Goal: Book appointment/travel/reservation

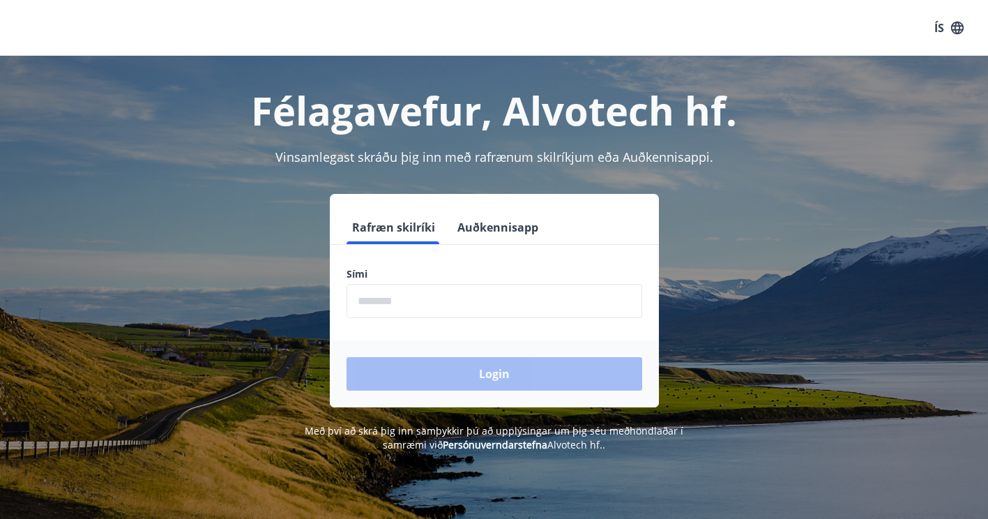
click at [373, 306] on input "phone" at bounding box center [495, 301] width 296 height 34
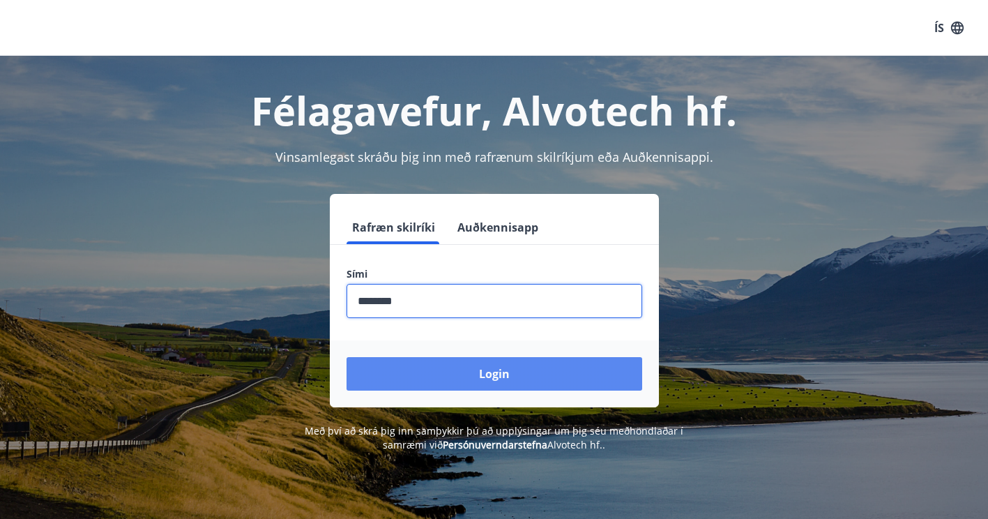
type input "********"
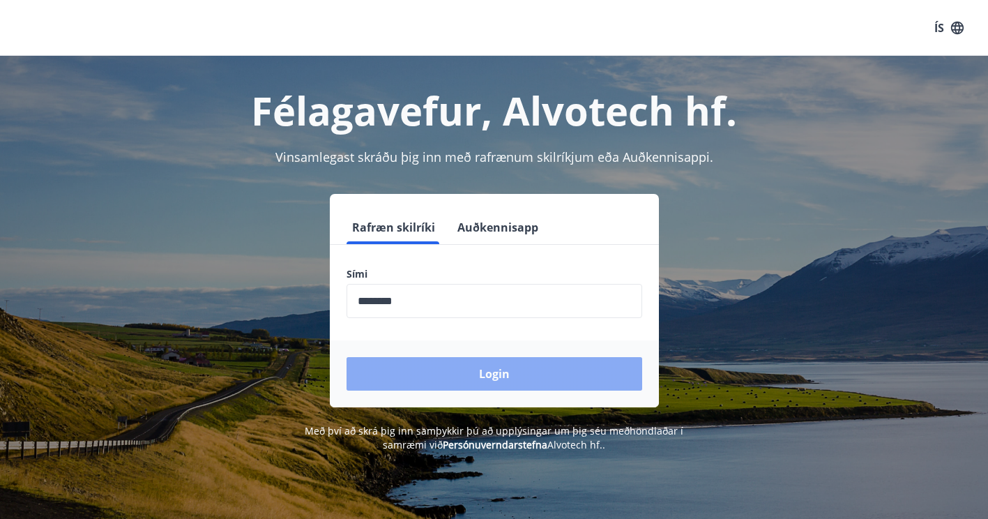
click at [443, 372] on button "Login" at bounding box center [495, 373] width 296 height 33
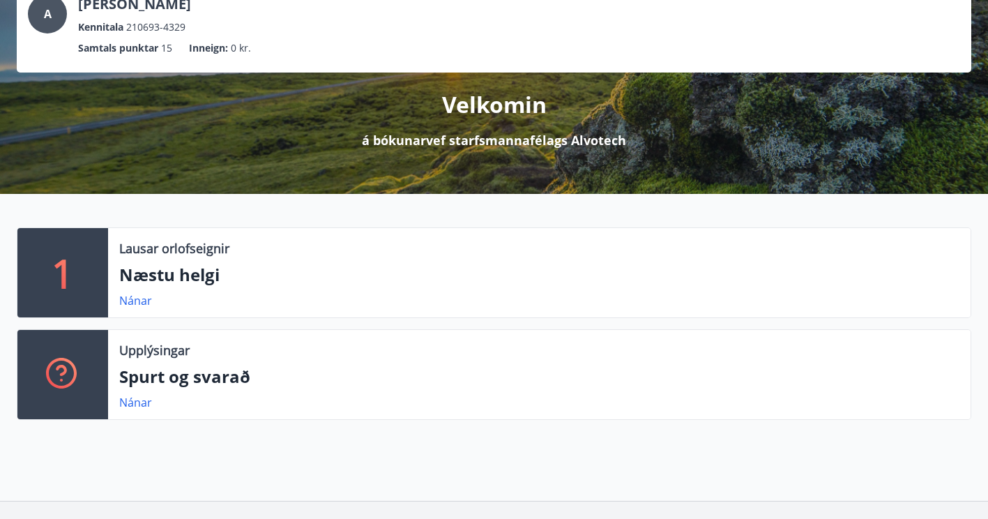
scroll to position [122, 0]
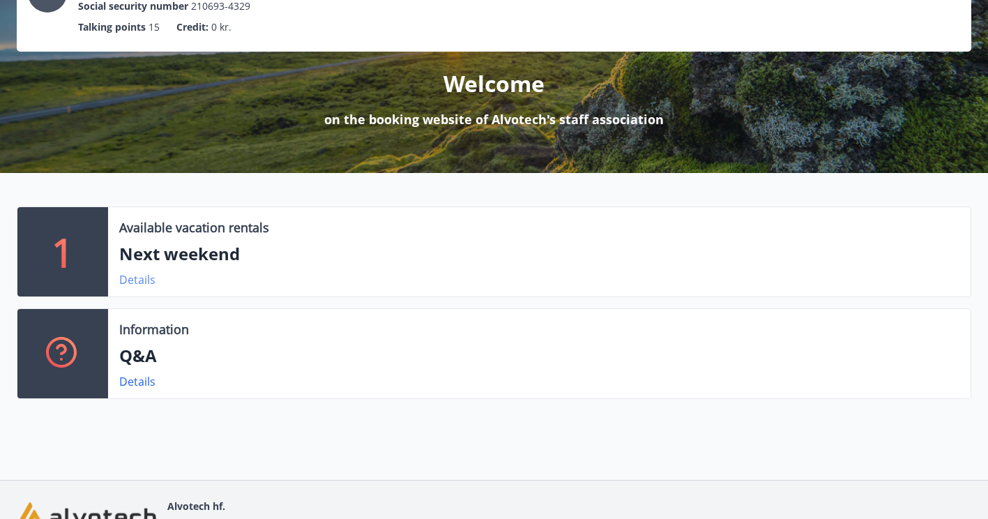
click at [135, 279] on link "Details" at bounding box center [137, 279] width 36 height 15
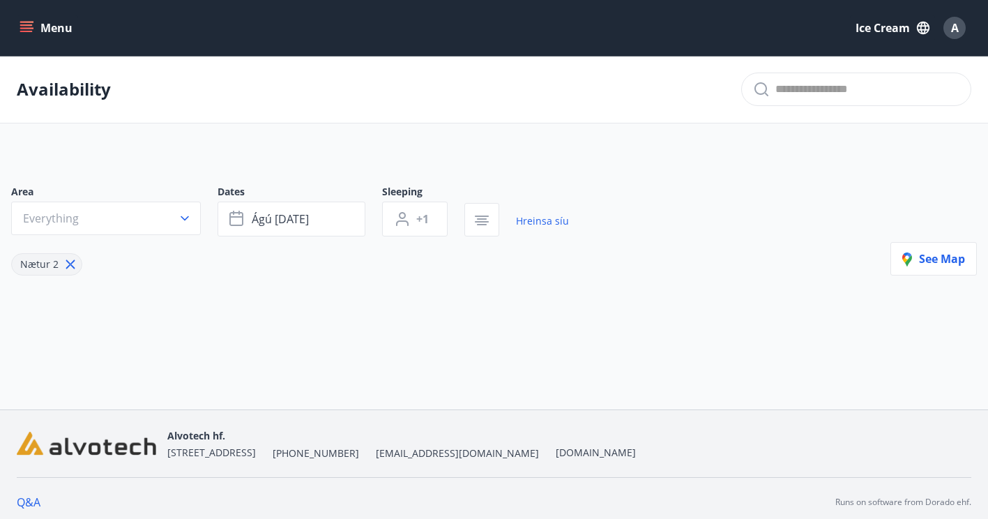
type input "*"
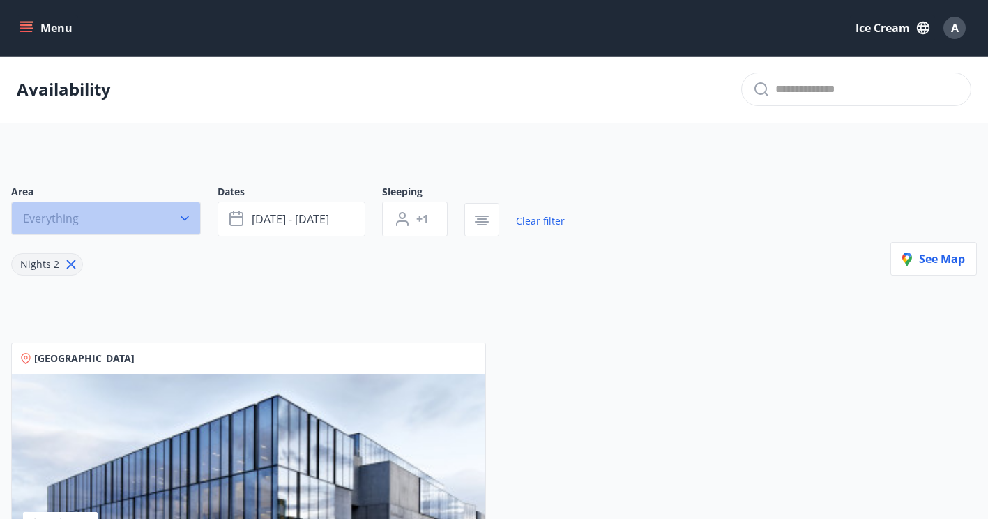
click at [179, 219] on icon "button" at bounding box center [185, 218] width 14 height 14
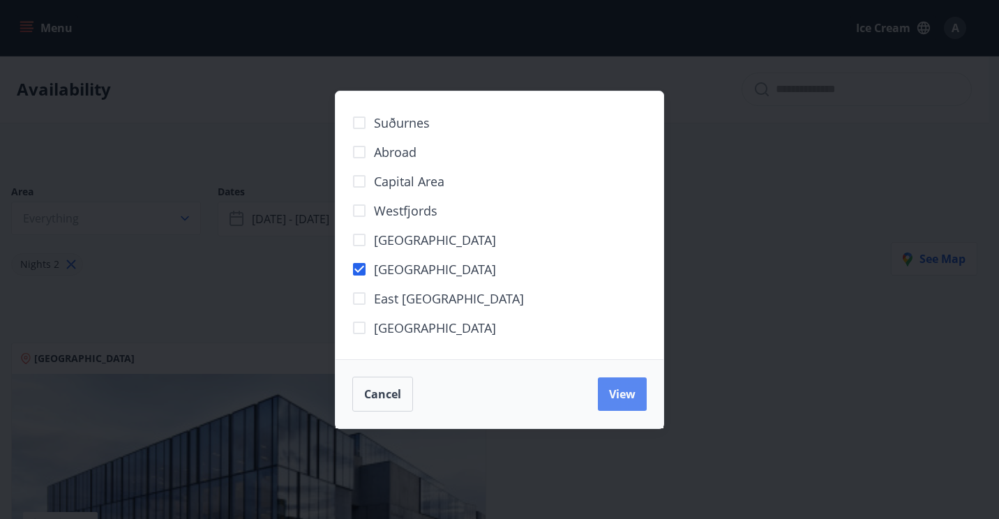
click at [614, 402] on button "View" at bounding box center [622, 393] width 49 height 33
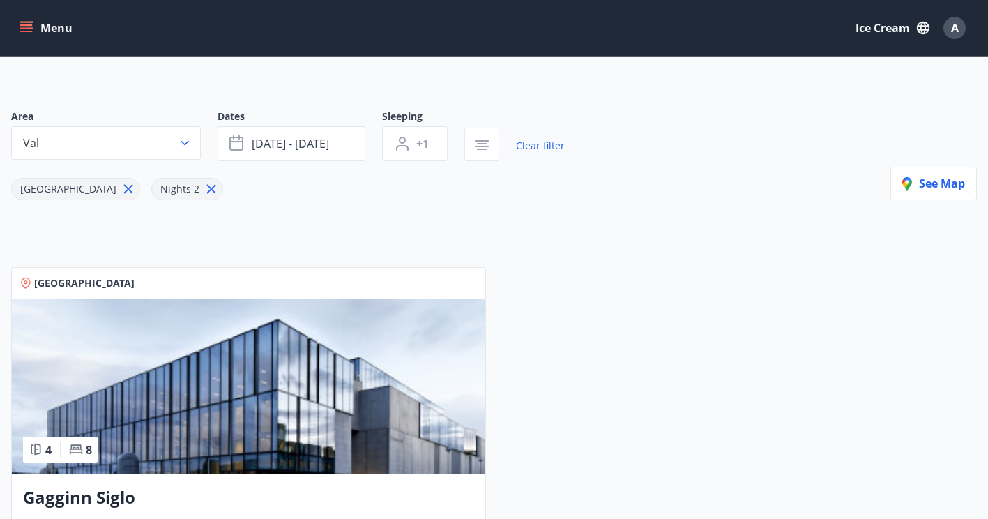
scroll to position [49, 0]
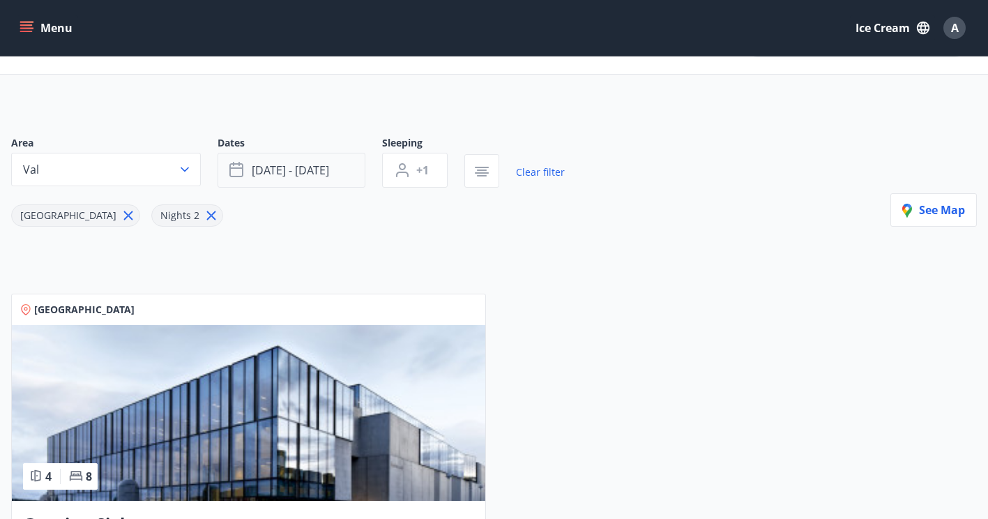
click at [342, 183] on button "[DATE] - [DATE]" at bounding box center [292, 170] width 148 height 35
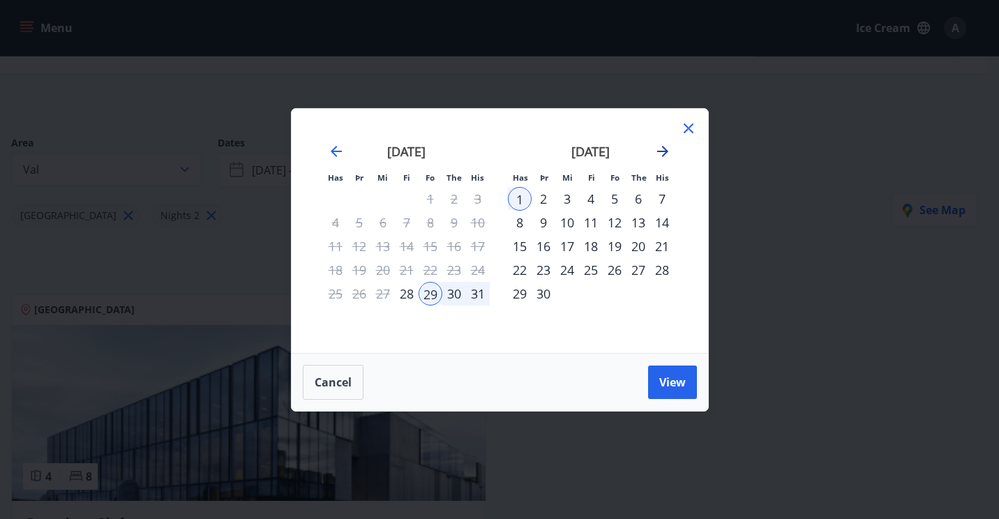
click at [658, 158] on icon "Move forward to switch to the next month." at bounding box center [662, 151] width 17 height 17
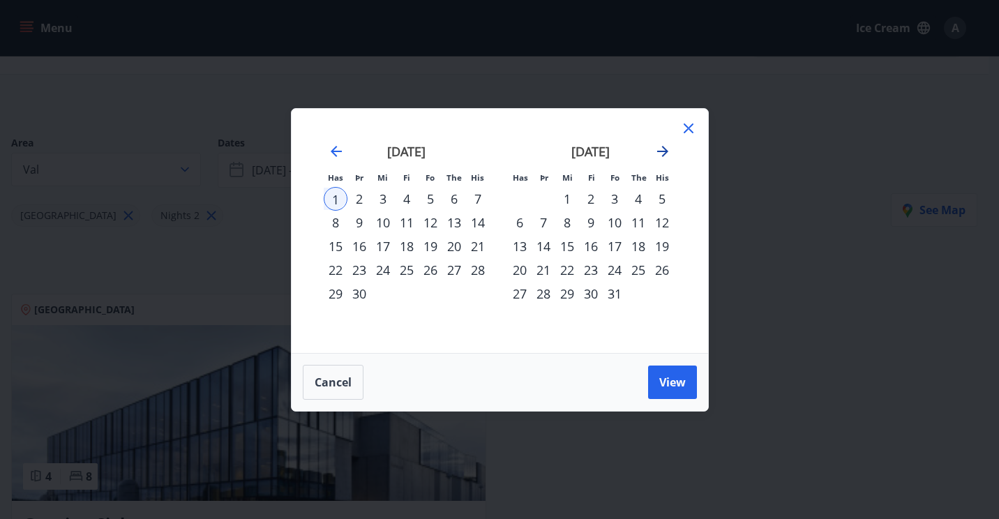
click at [658, 158] on icon "Move forward to switch to the next month." at bounding box center [662, 151] width 17 height 17
click at [515, 294] on div "29" at bounding box center [520, 294] width 24 height 24
click at [661, 287] on td "Calendar" at bounding box center [662, 294] width 24 height 24
click at [665, 152] on icon "Move forward to switch to the next month." at bounding box center [662, 151] width 11 height 11
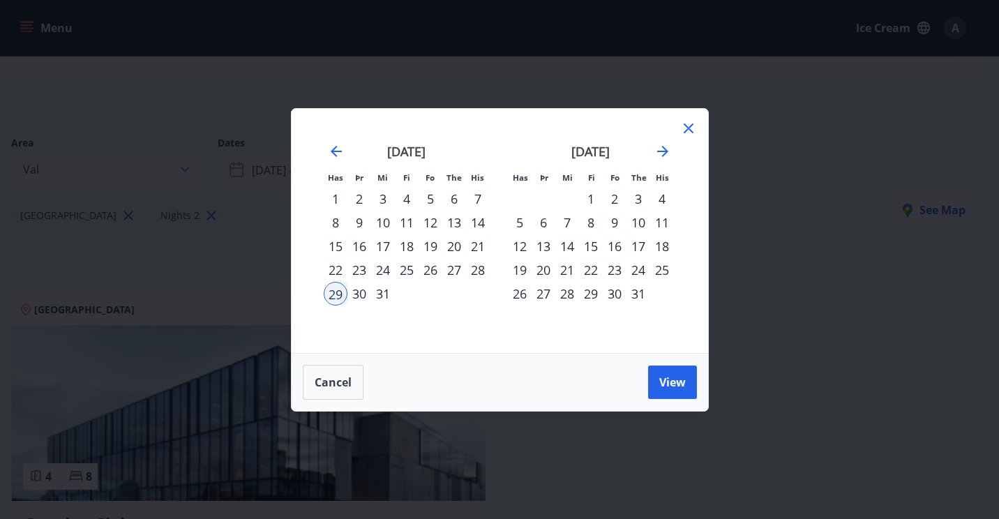
click at [662, 199] on div "4" at bounding box center [662, 199] width 24 height 24
click at [671, 384] on span "View" at bounding box center [672, 381] width 26 height 15
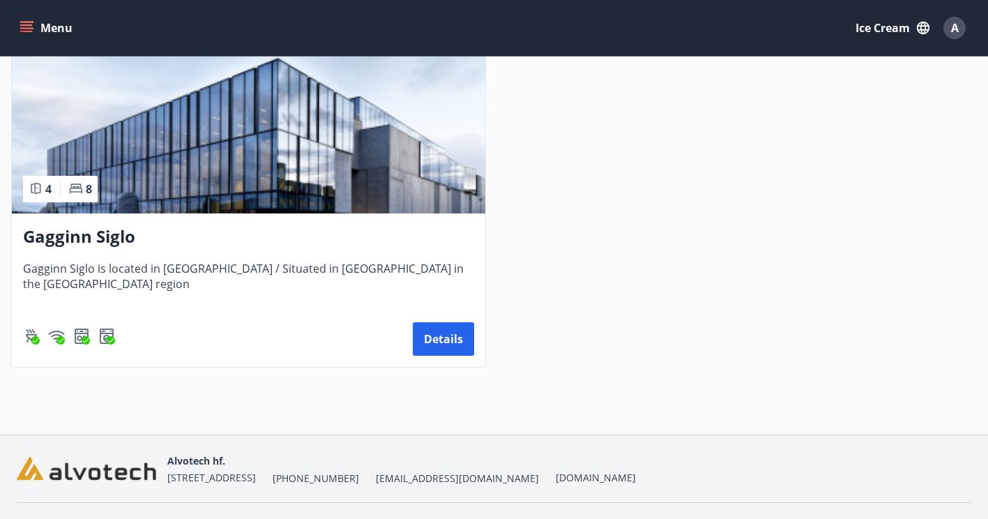
scroll to position [339, 0]
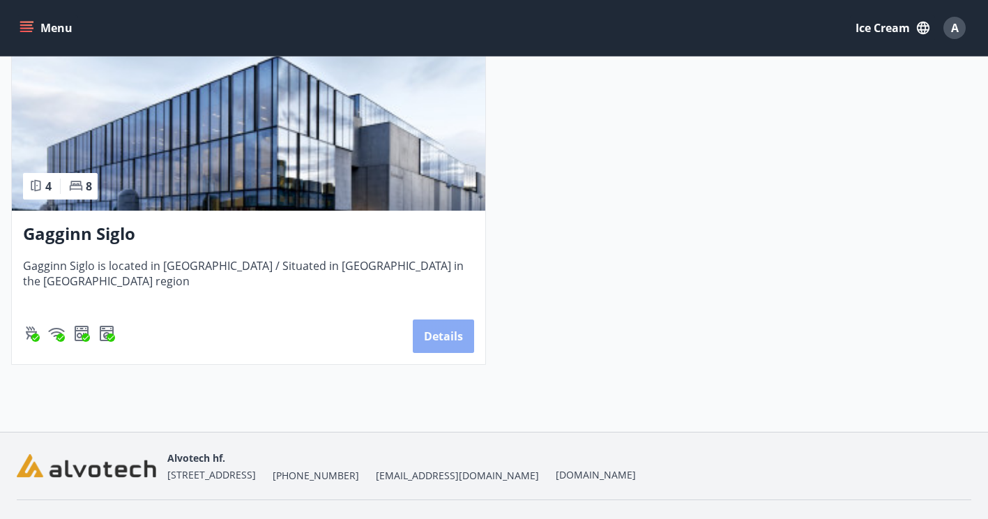
click at [443, 344] on button "Details" at bounding box center [443, 335] width 61 height 33
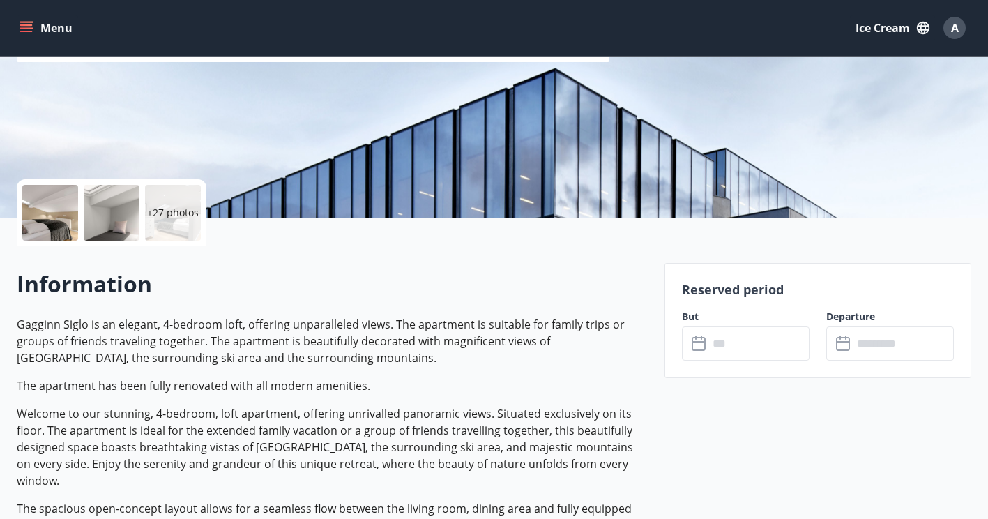
scroll to position [287, 0]
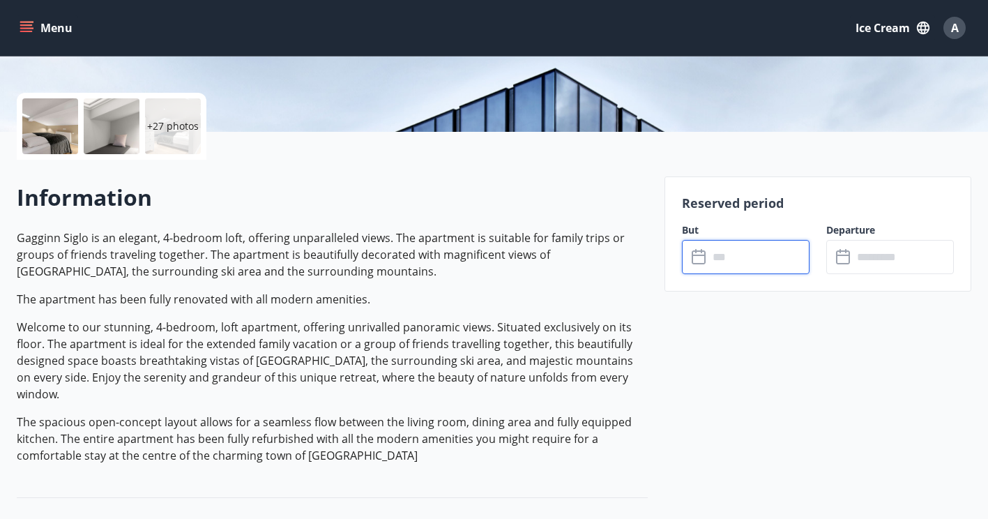
click at [734, 259] on input "text" at bounding box center [758, 257] width 101 height 34
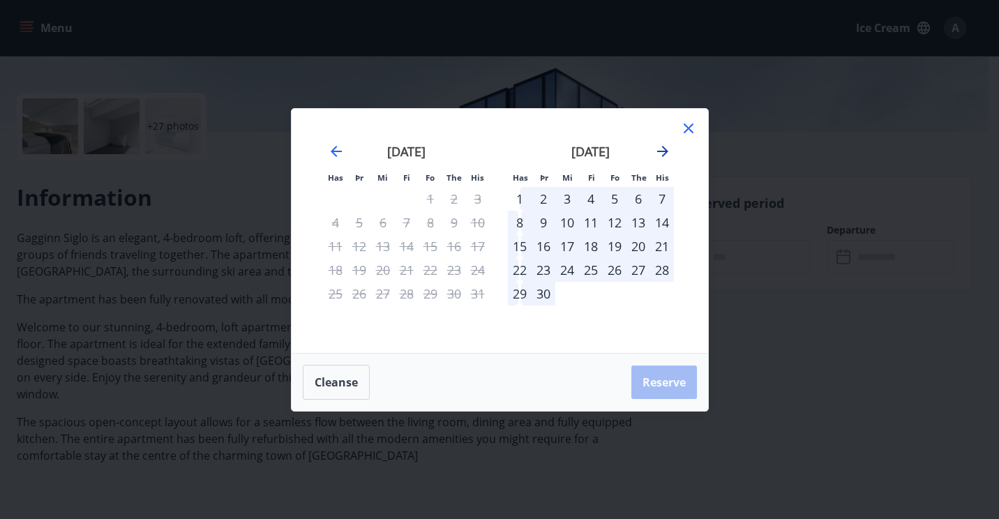
click at [667, 149] on icon "Move forward to switch to the next month." at bounding box center [662, 151] width 17 height 17
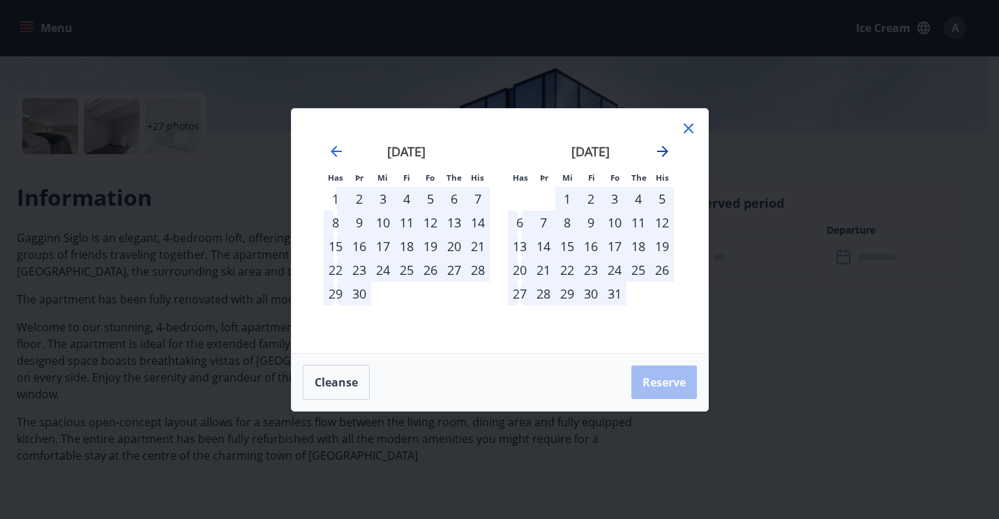
click at [667, 149] on icon "Move forward to switch to the next month." at bounding box center [662, 151] width 17 height 17
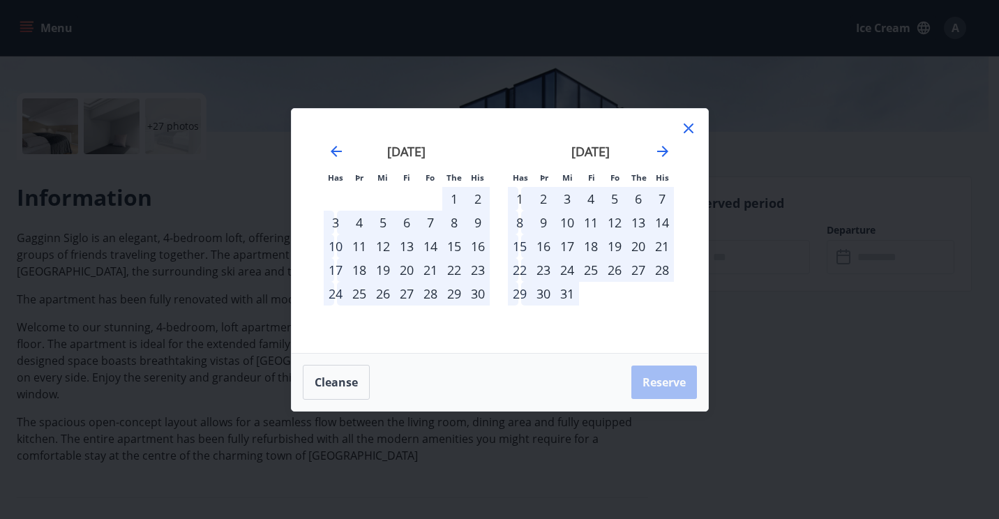
click at [517, 291] on div "29" at bounding box center [520, 294] width 24 height 24
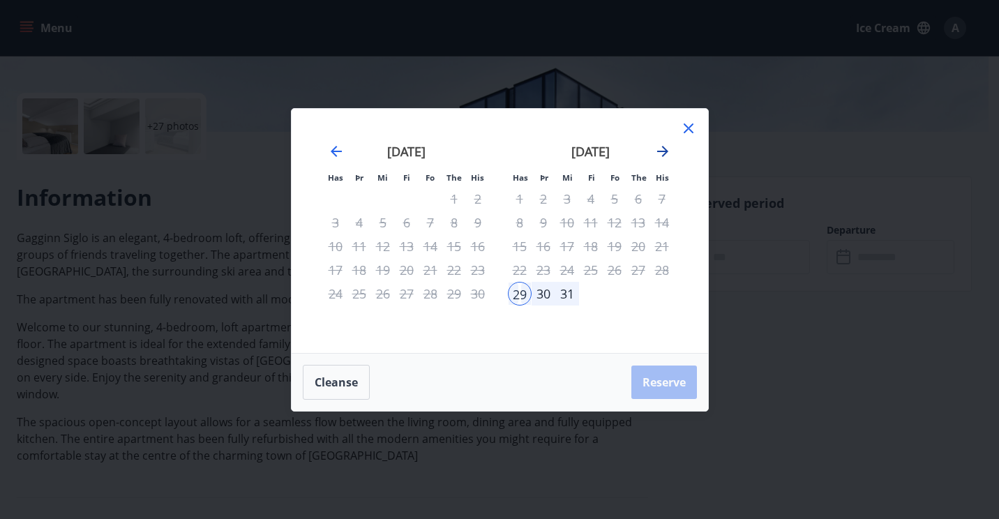
click at [661, 149] on icon "Move forward to switch to the next month." at bounding box center [662, 151] width 17 height 17
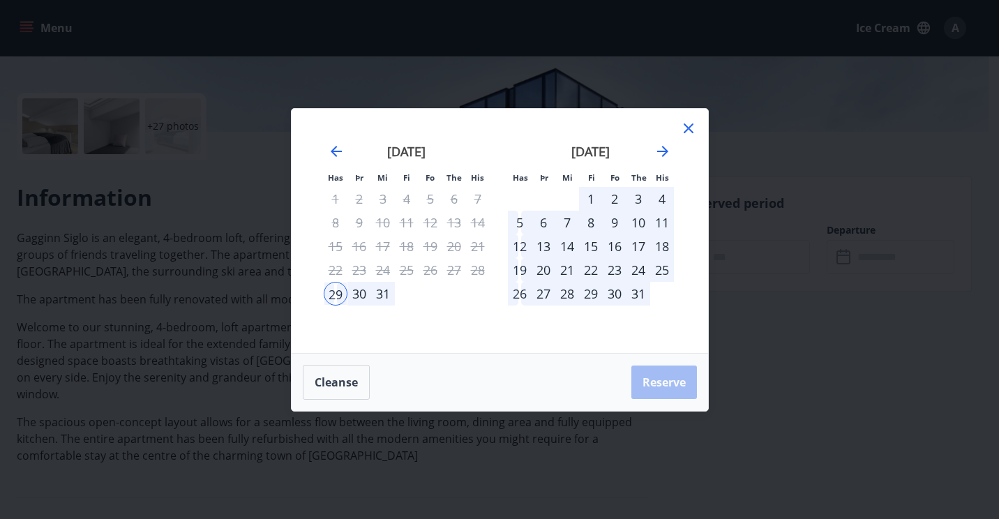
click at [596, 199] on div "1" at bounding box center [591, 199] width 24 height 24
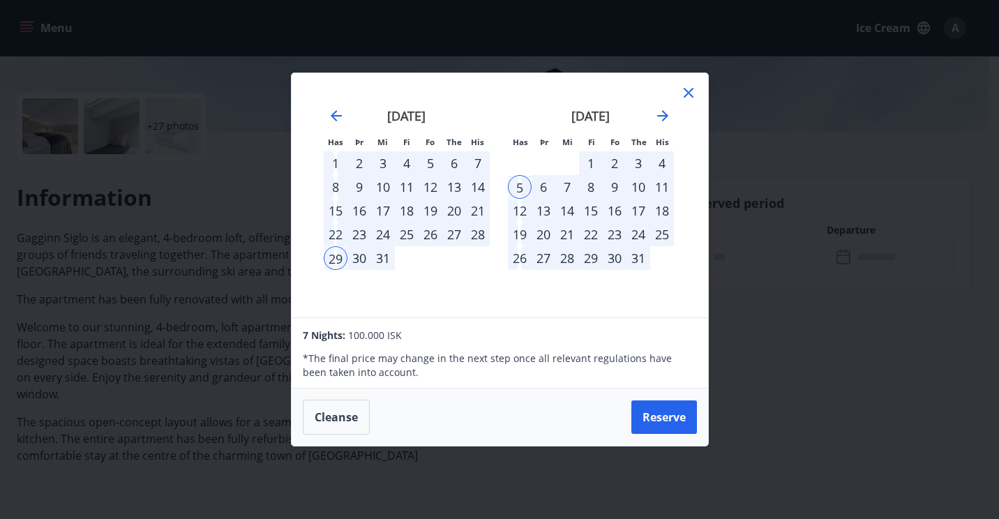
click at [522, 187] on div "5" at bounding box center [520, 187] width 24 height 24
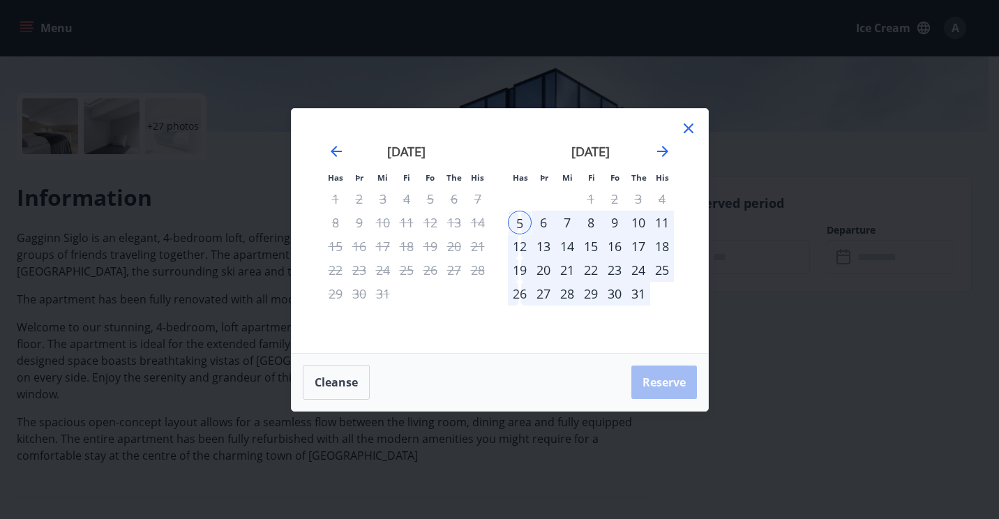
click at [389, 278] on div "24" at bounding box center [383, 270] width 24 height 24
click at [695, 126] on icon at bounding box center [688, 128] width 17 height 17
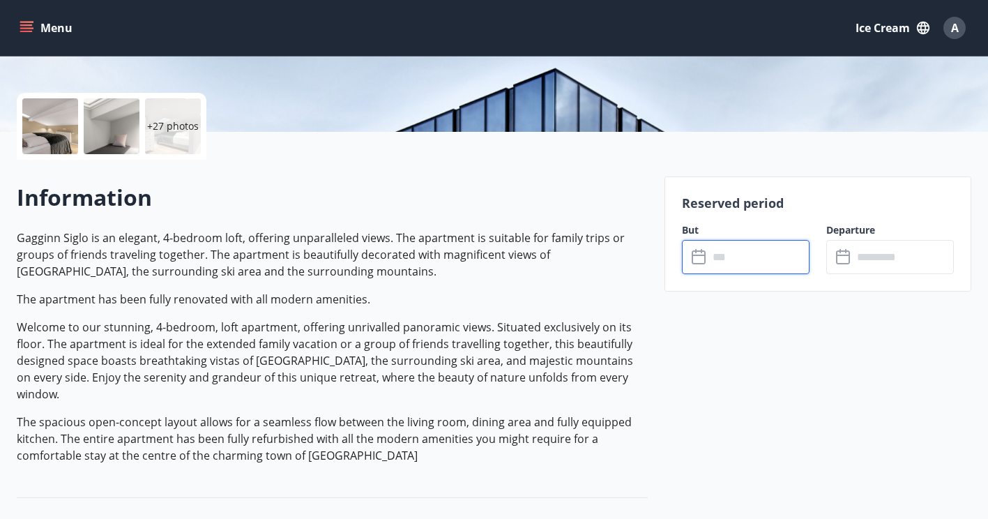
click at [720, 258] on input "text" at bounding box center [758, 257] width 101 height 34
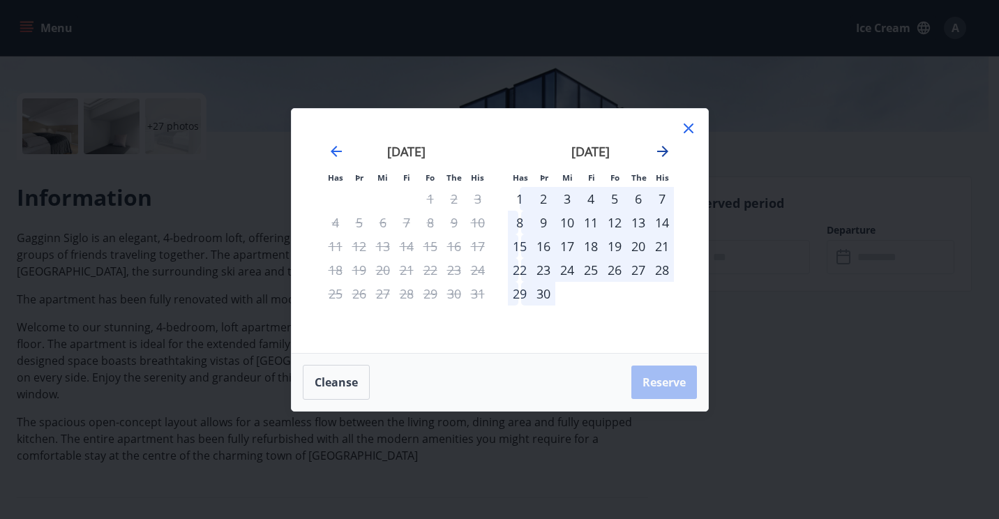
click at [664, 155] on icon "Move forward to switch to the next month." at bounding box center [662, 151] width 17 height 17
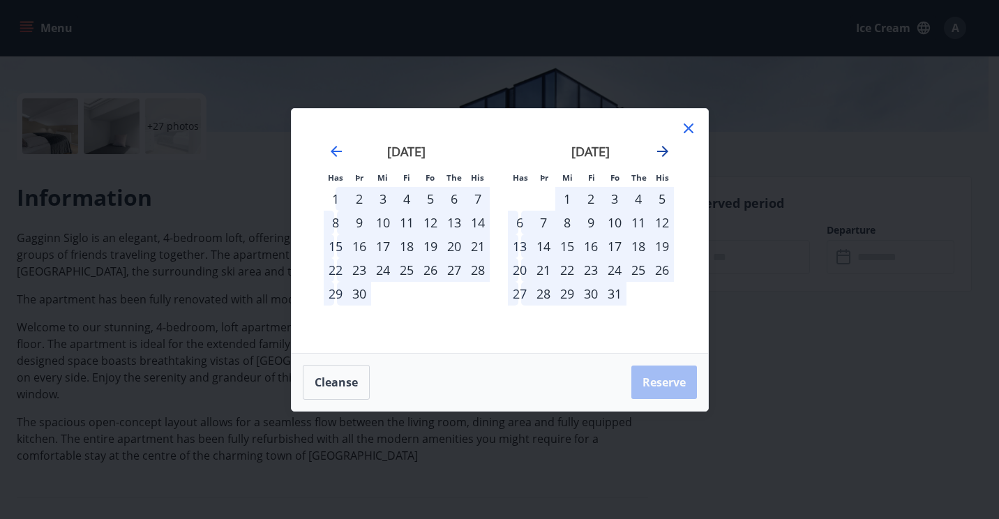
click at [664, 155] on icon "Move forward to switch to the next month." at bounding box center [662, 151] width 17 height 17
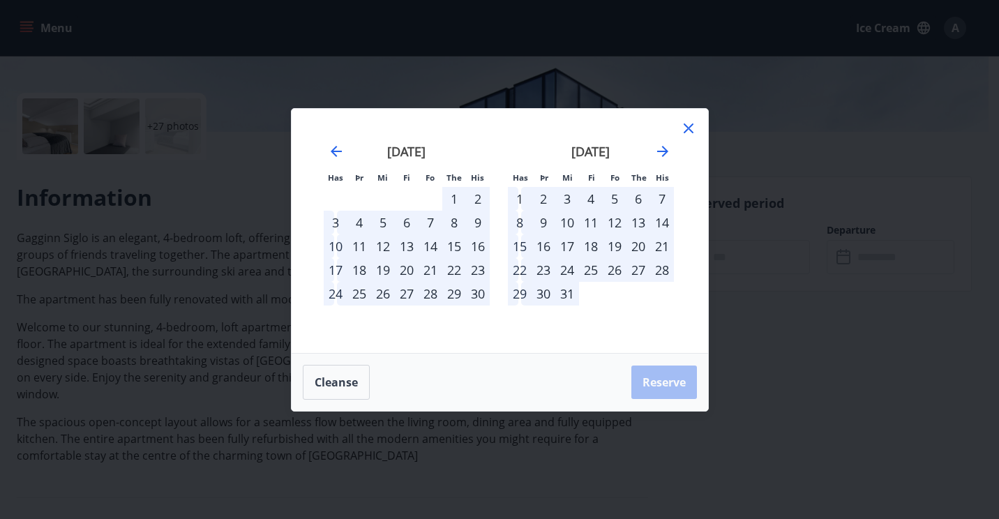
click at [519, 287] on div "29" at bounding box center [520, 294] width 24 height 24
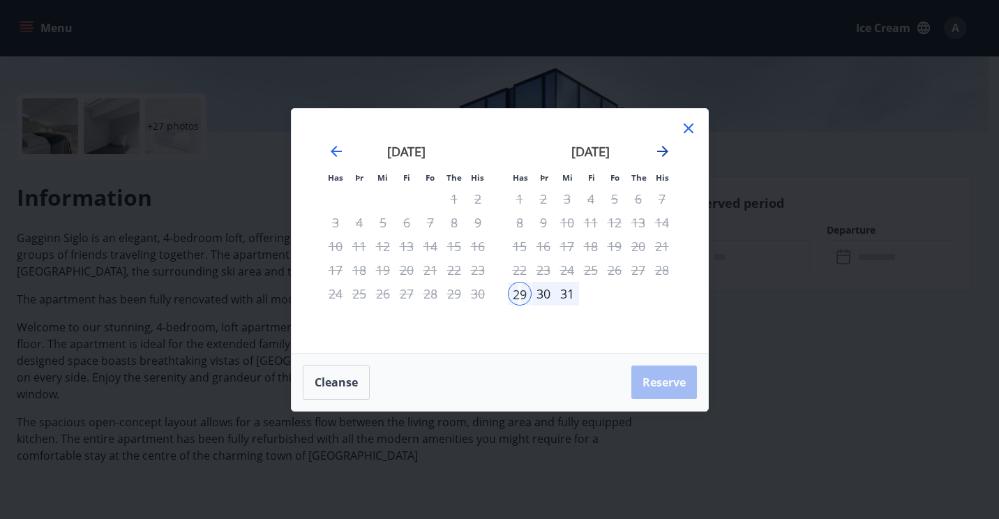
click at [665, 152] on icon "Move forward to switch to the next month." at bounding box center [662, 151] width 11 height 11
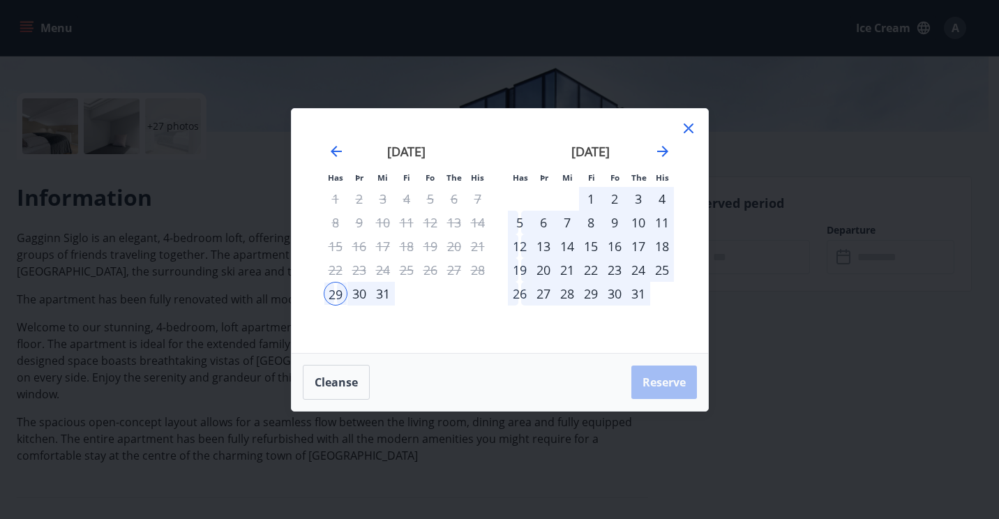
click at [520, 224] on div "5" at bounding box center [520, 223] width 24 height 24
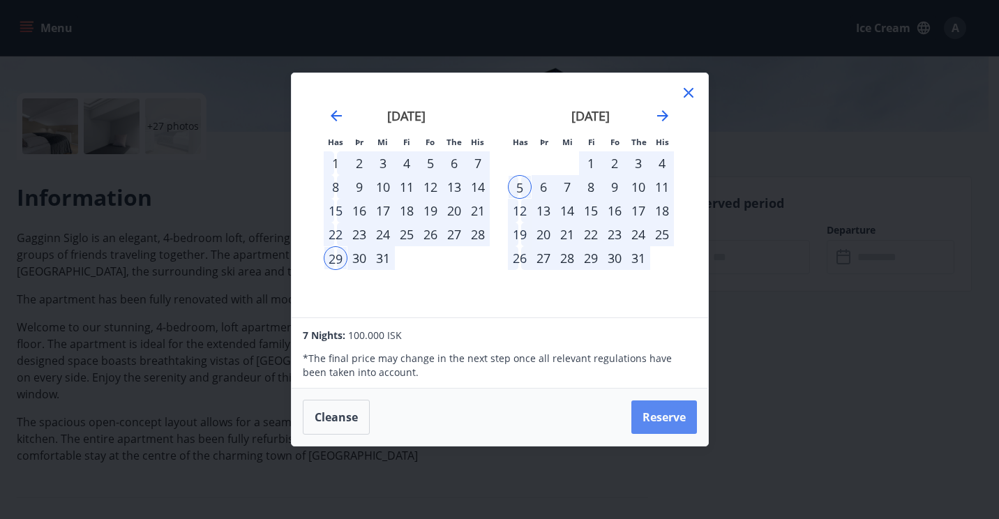
click at [645, 415] on button "Reserve" at bounding box center [664, 416] width 66 height 33
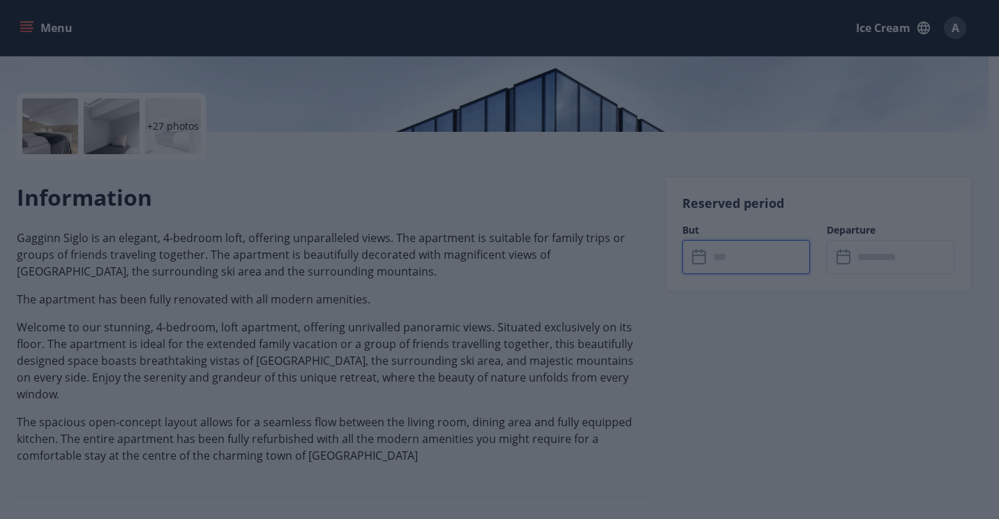
type input "******"
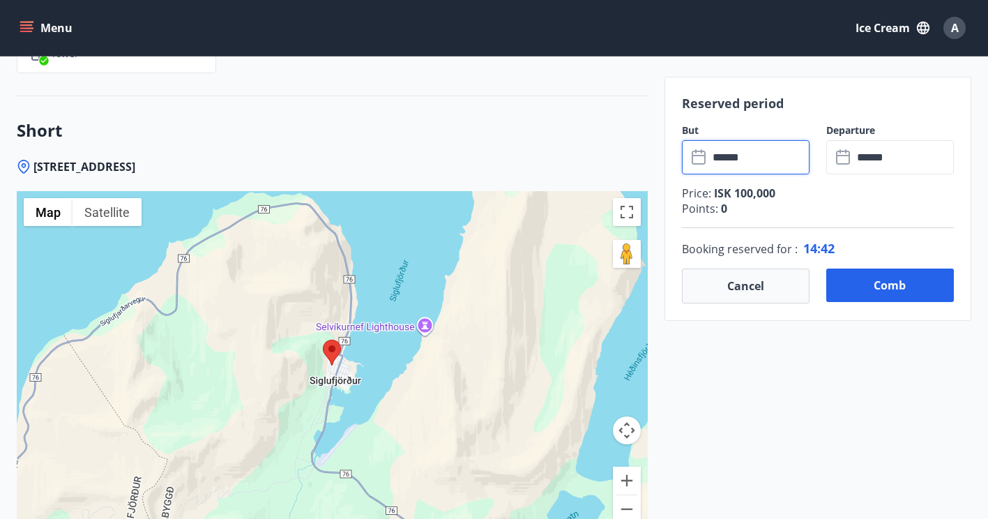
scroll to position [1994, 0]
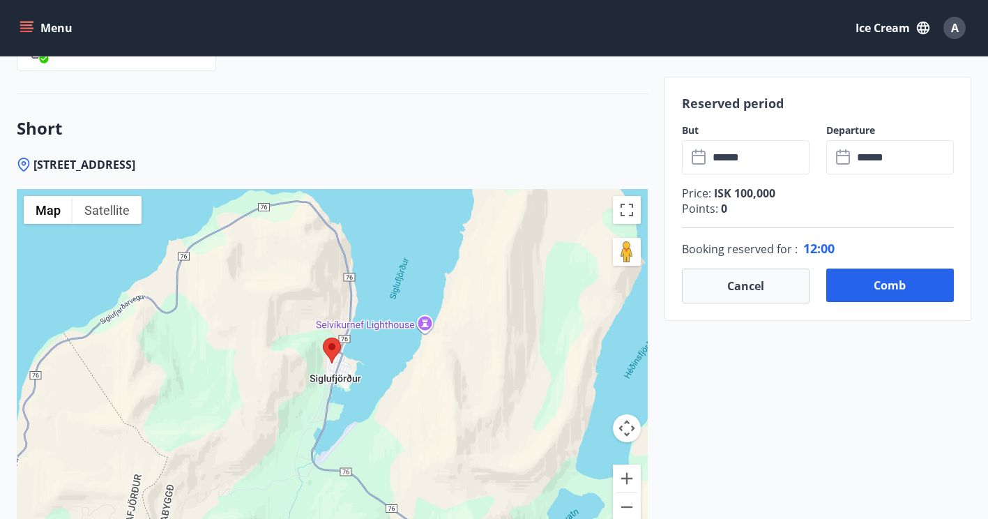
drag, startPoint x: 985, startPoint y: 393, endPoint x: 988, endPoint y: 409, distance: 15.6
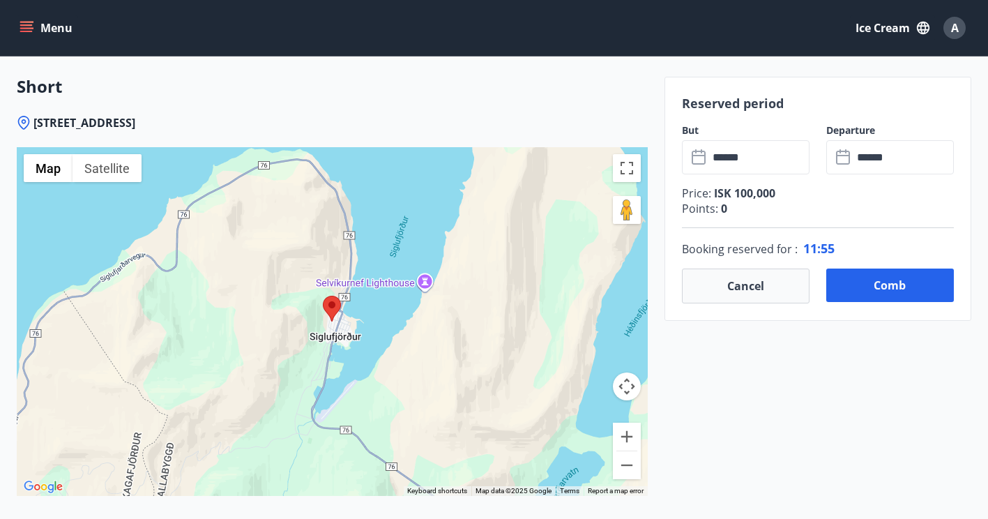
scroll to position [2033, 0]
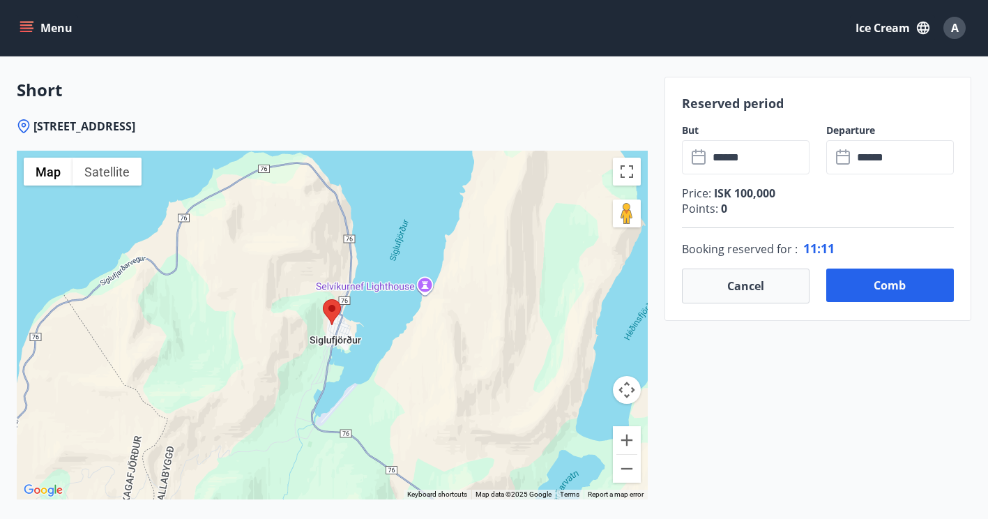
click at [625, 455] on button "Zoom out" at bounding box center [627, 469] width 28 height 28
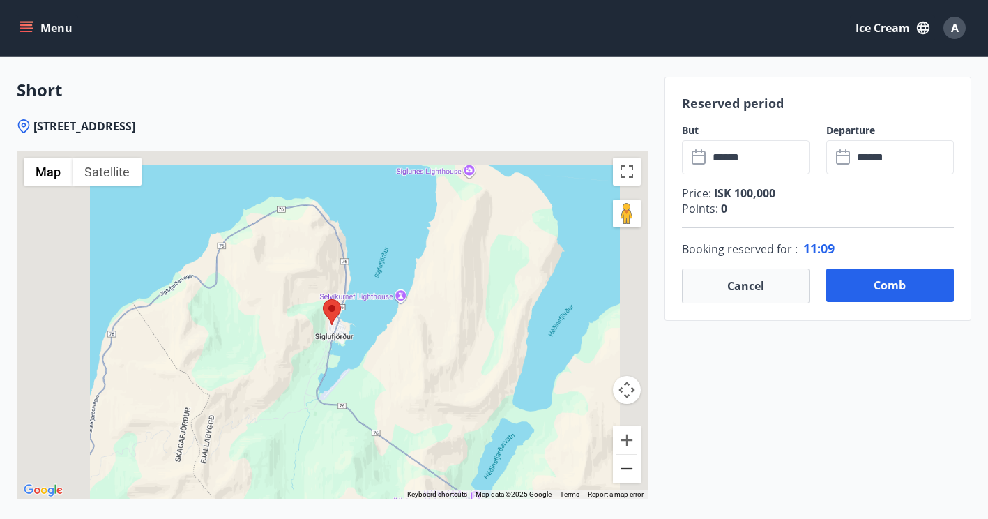
click at [625, 455] on button "Zoom out" at bounding box center [627, 469] width 28 height 28
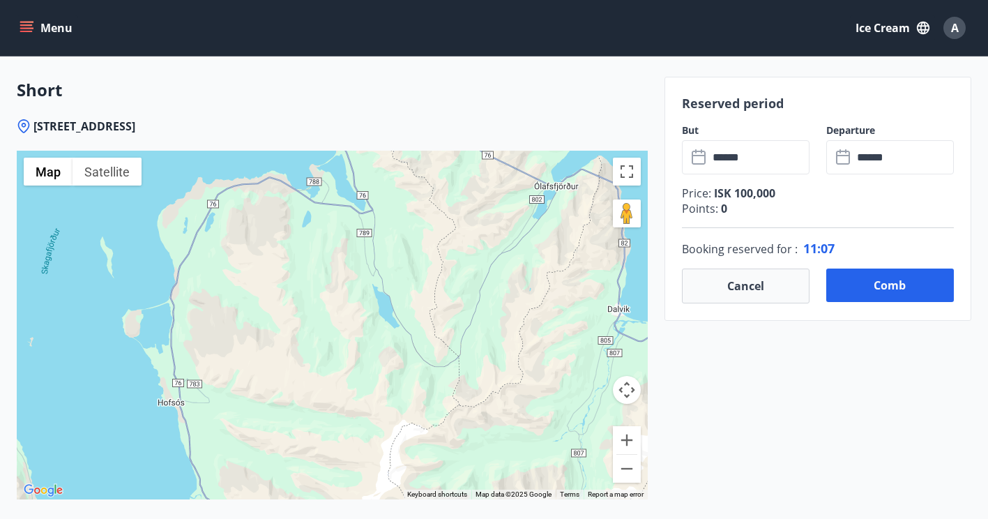
drag, startPoint x: 409, startPoint y: 335, endPoint x: 506, endPoint y: 80, distance: 273.0
click at [506, 80] on div "Short Hlíðarvegur 20, 580 [GEOGRAPHIC_DATA] ← Move left → Move right ↑ Move up …" at bounding box center [332, 305] width 631 height 499
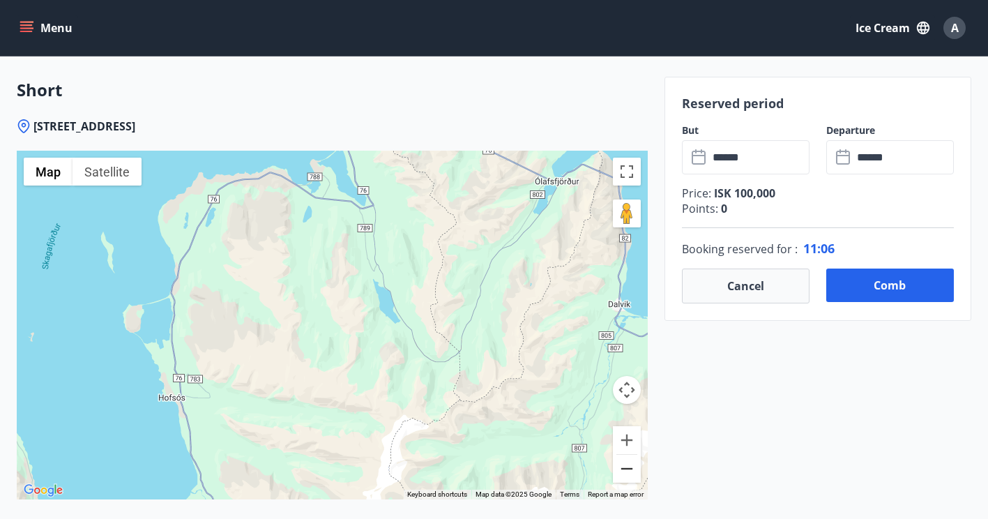
click at [635, 462] on button "Zoom out" at bounding box center [627, 469] width 28 height 28
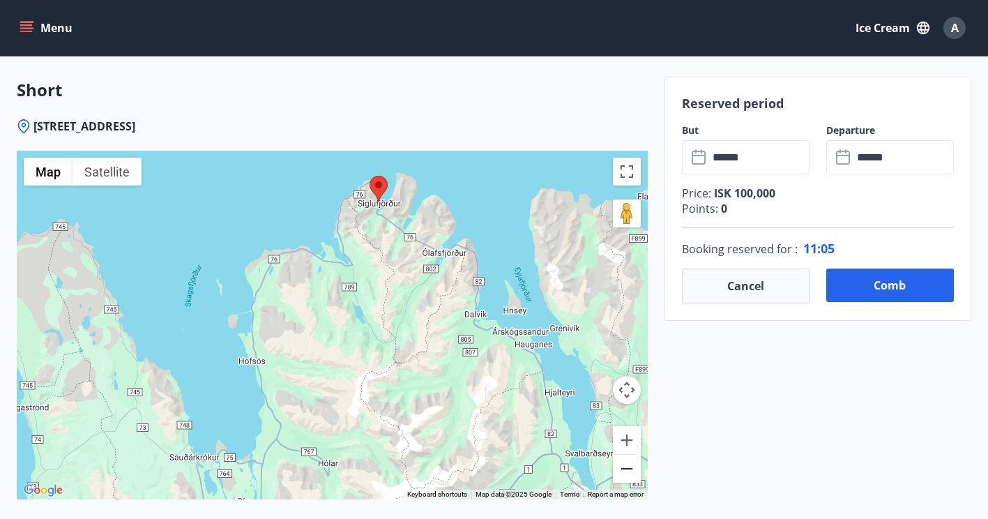
click at [635, 462] on button "Zoom out" at bounding box center [627, 469] width 28 height 28
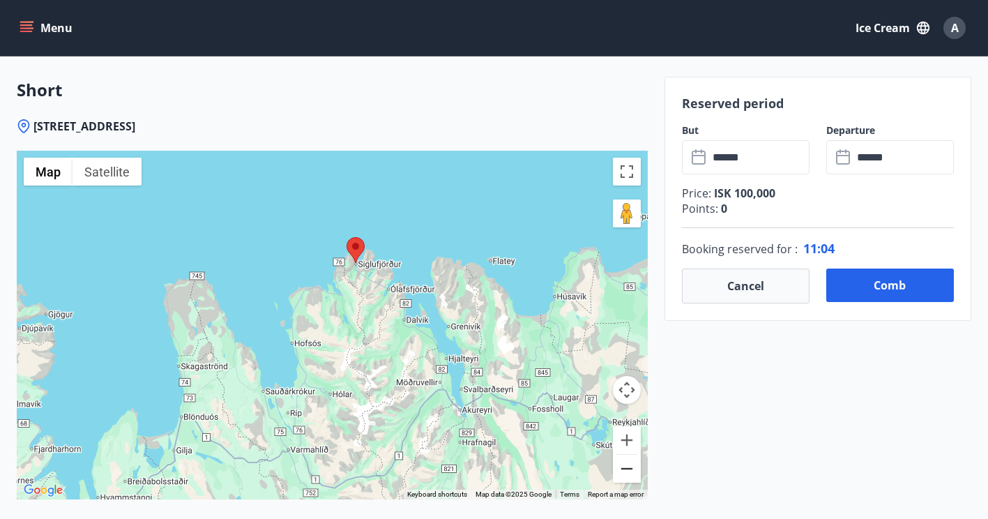
click at [635, 462] on button "Zoom out" at bounding box center [627, 469] width 28 height 28
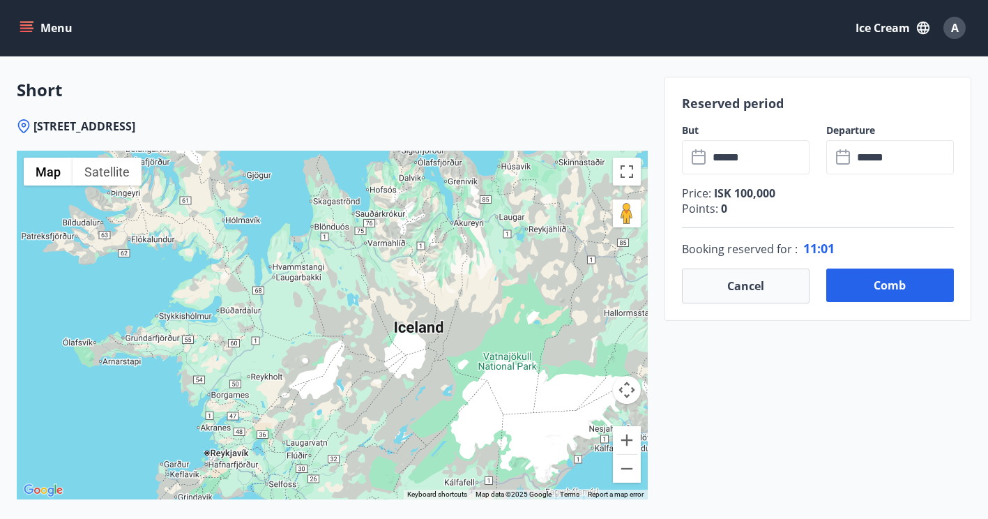
drag, startPoint x: 388, startPoint y: 377, endPoint x: 441, endPoint y: 258, distance: 129.6
click at [441, 258] on div at bounding box center [332, 325] width 631 height 349
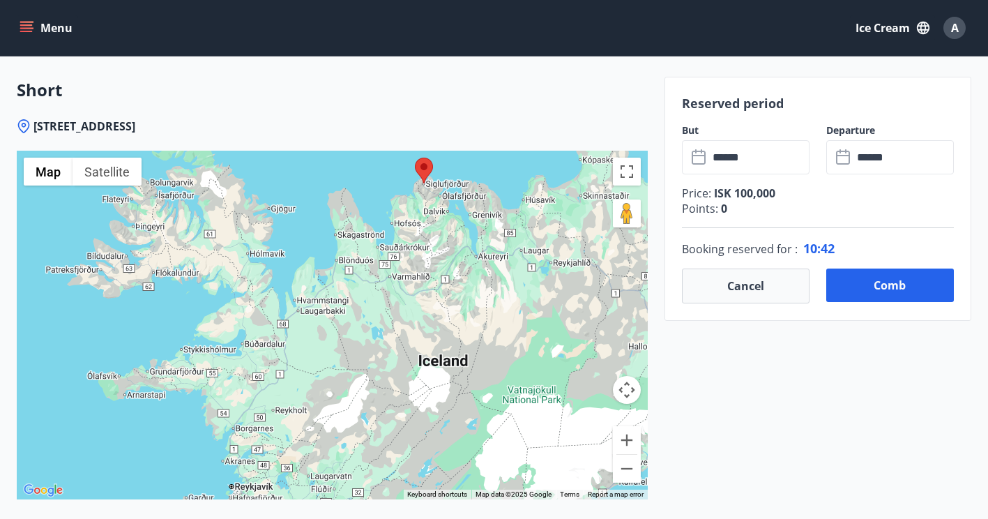
drag, startPoint x: 343, startPoint y: 282, endPoint x: 368, endPoint y: 317, distance: 43.0
click at [368, 317] on div at bounding box center [332, 325] width 631 height 349
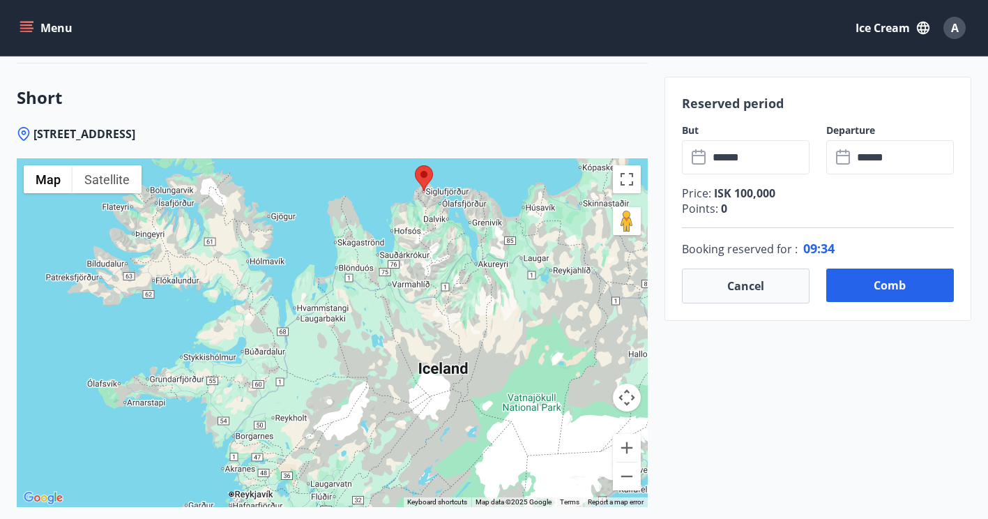
scroll to position [2023, 0]
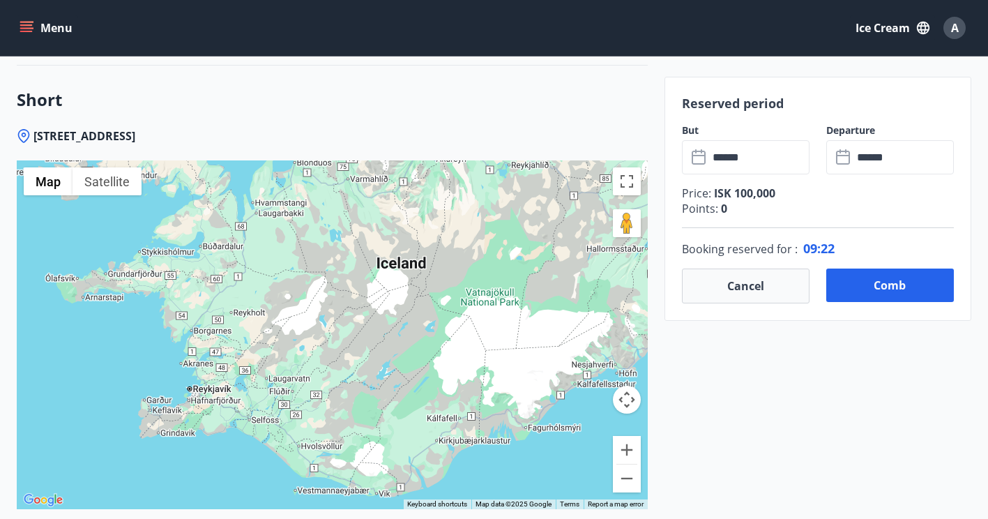
drag, startPoint x: 441, startPoint y: 271, endPoint x: 400, endPoint y: 162, distance: 116.5
click at [400, 162] on div at bounding box center [332, 334] width 631 height 349
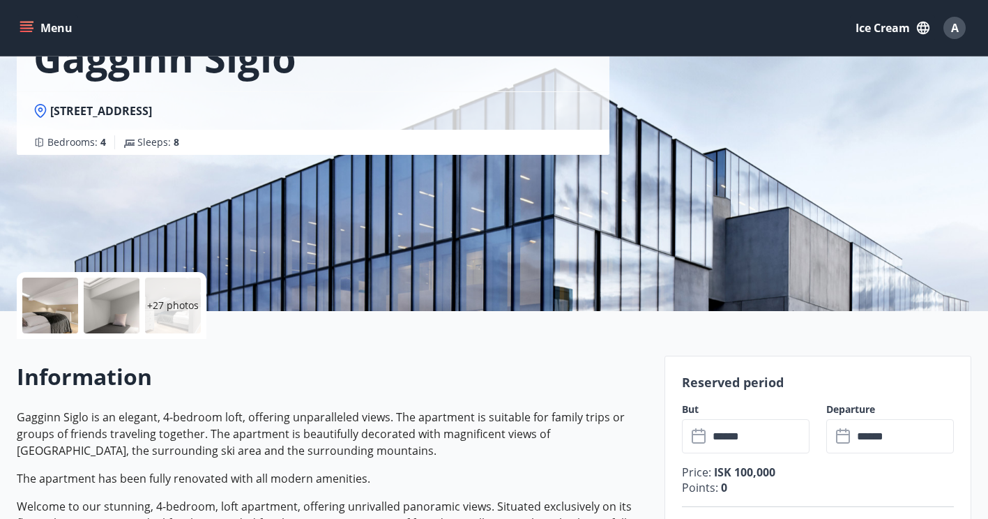
scroll to position [0, 0]
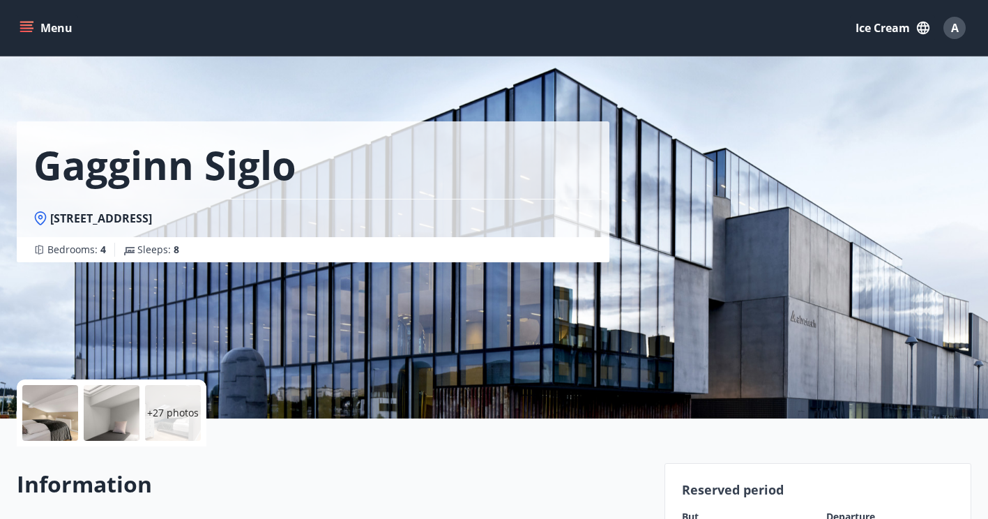
click at [57, 423] on div at bounding box center [50, 413] width 56 height 56
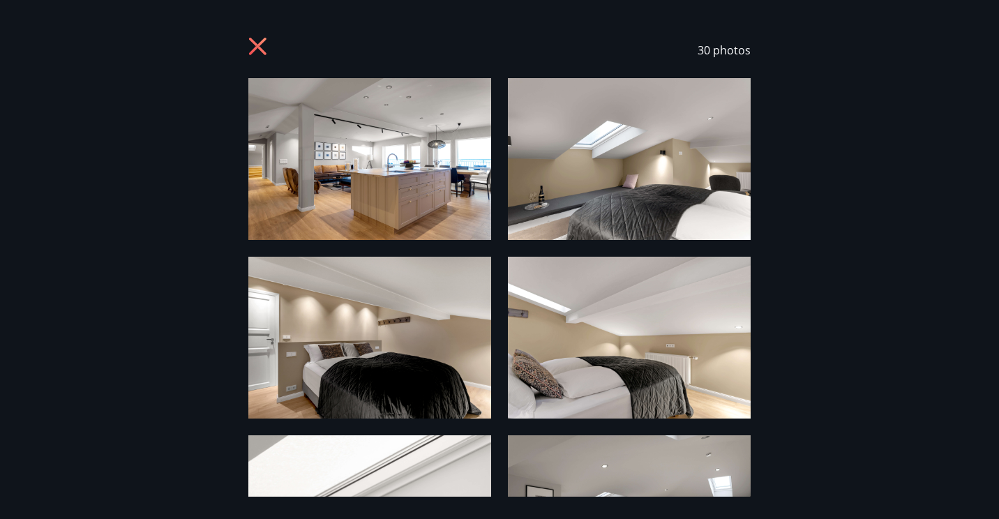
click at [442, 193] on img at bounding box center [369, 159] width 243 height 162
drag, startPoint x: 778, startPoint y: 381, endPoint x: 759, endPoint y: 153, distance: 228.8
click at [759, 153] on div "30 photos" at bounding box center [499, 259] width 999 height 474
click at [609, 379] on img at bounding box center [629, 338] width 243 height 162
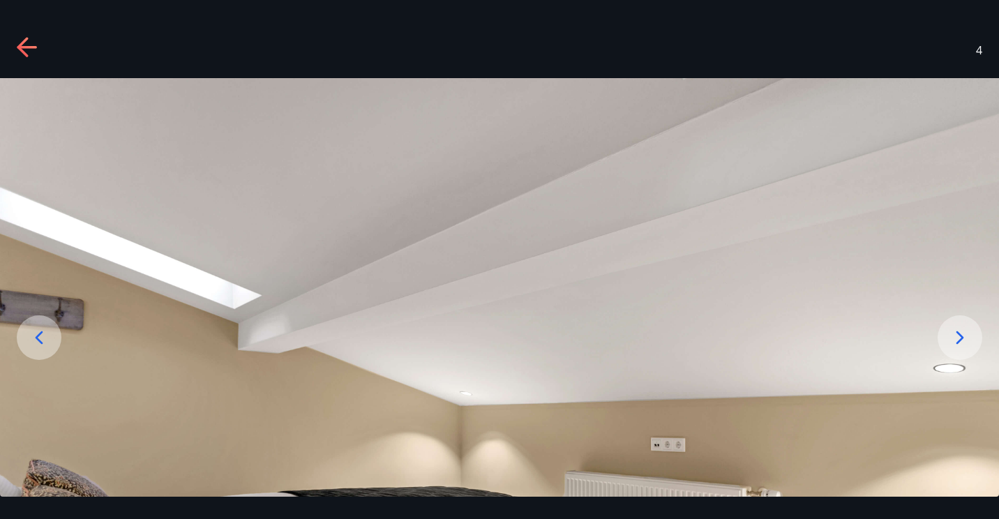
click at [945, 337] on div at bounding box center [959, 337] width 45 height 45
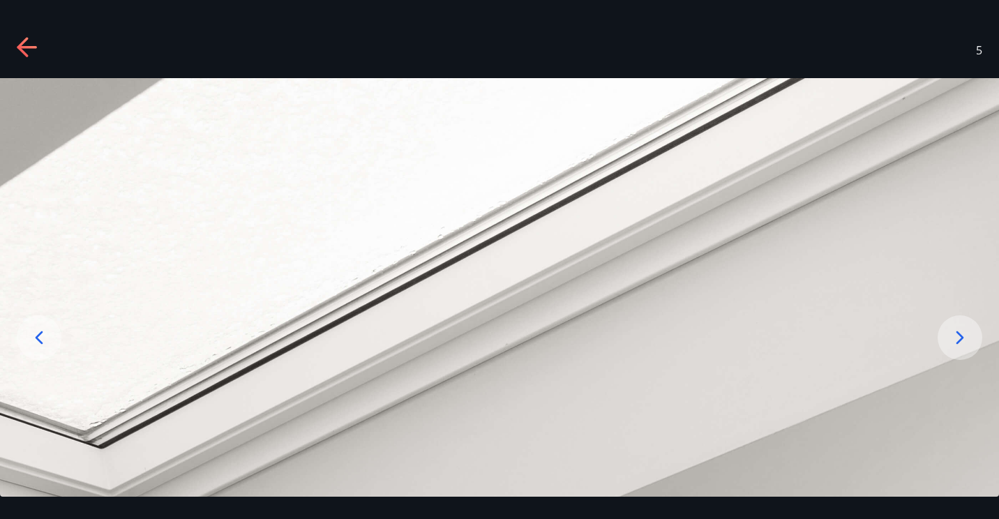
click at [33, 47] on icon at bounding box center [27, 47] width 20 height 3
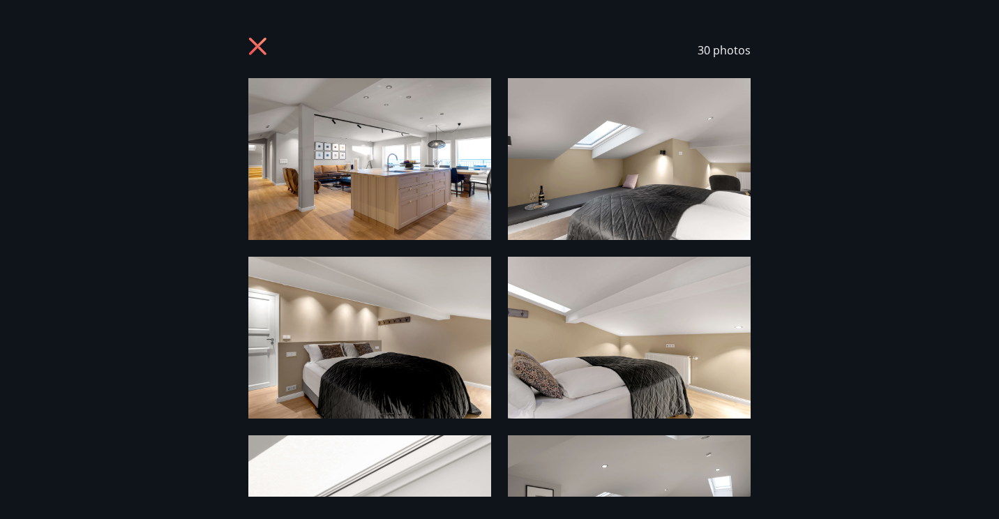
drag, startPoint x: 183, startPoint y: 276, endPoint x: 202, endPoint y: 199, distance: 79.8
click at [202, 199] on div "30 photos" at bounding box center [499, 259] width 999 height 474
